Goal: Communication & Community: Ask a question

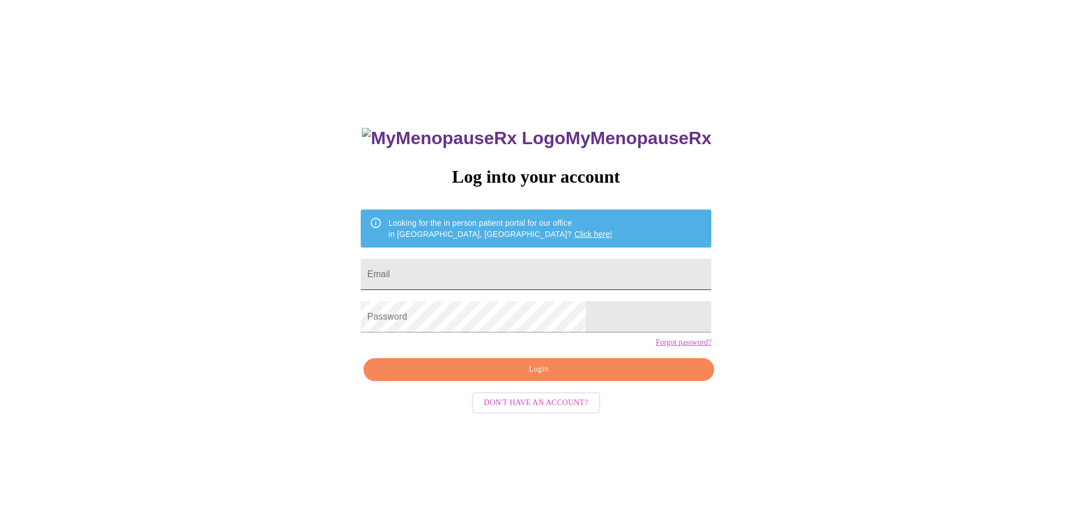
click at [541, 272] on input "Email" at bounding box center [536, 274] width 351 height 31
type input "jshea_oconnor@yahoo.com"
click at [540, 381] on button "Login" at bounding box center [539, 369] width 351 height 23
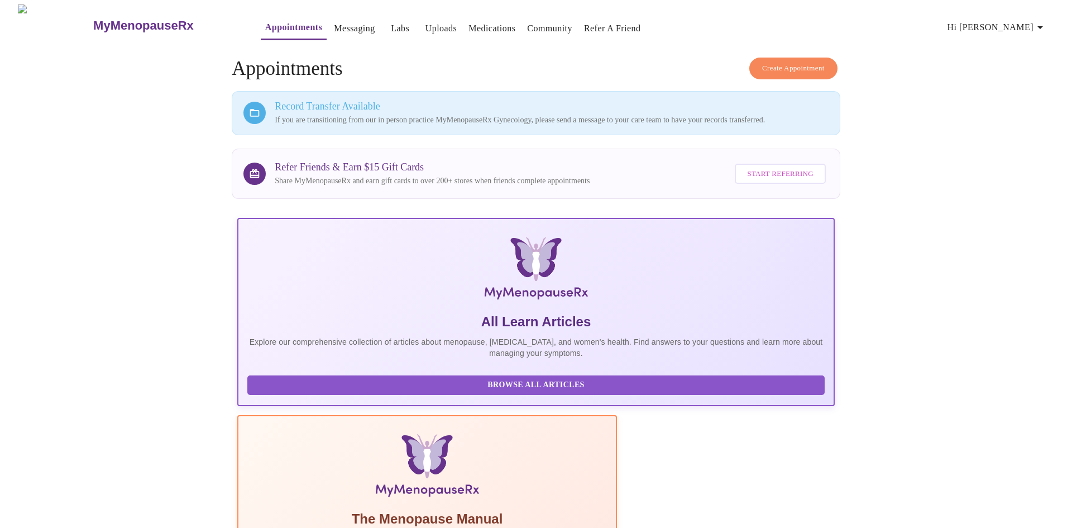
click at [1043, 25] on icon "button" at bounding box center [1040, 27] width 13 height 13
click at [933, 183] on div at bounding box center [536, 264] width 1072 height 528
click at [334, 25] on link "Messaging" at bounding box center [354, 29] width 41 height 16
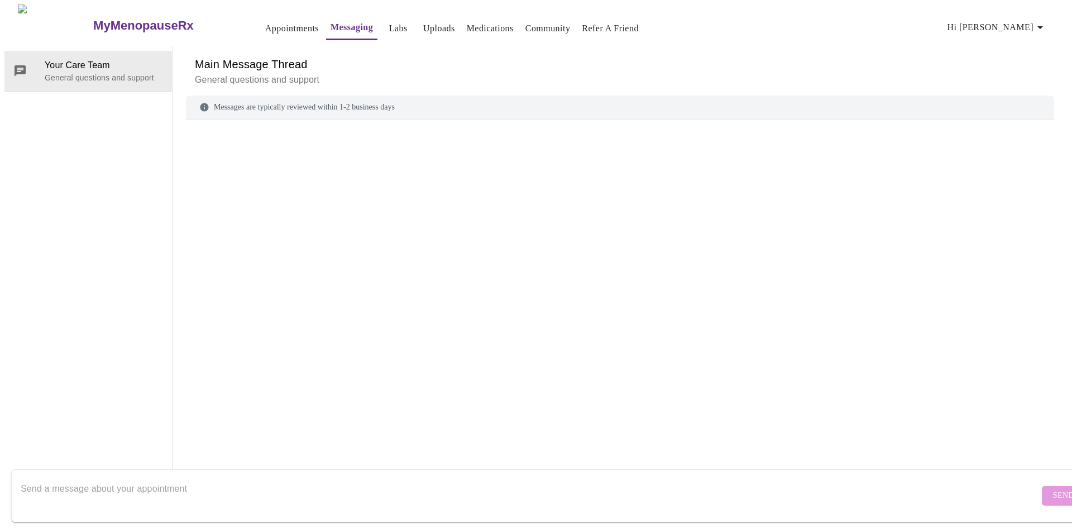
scroll to position [42, 0]
